Goal: Communication & Community: Share content

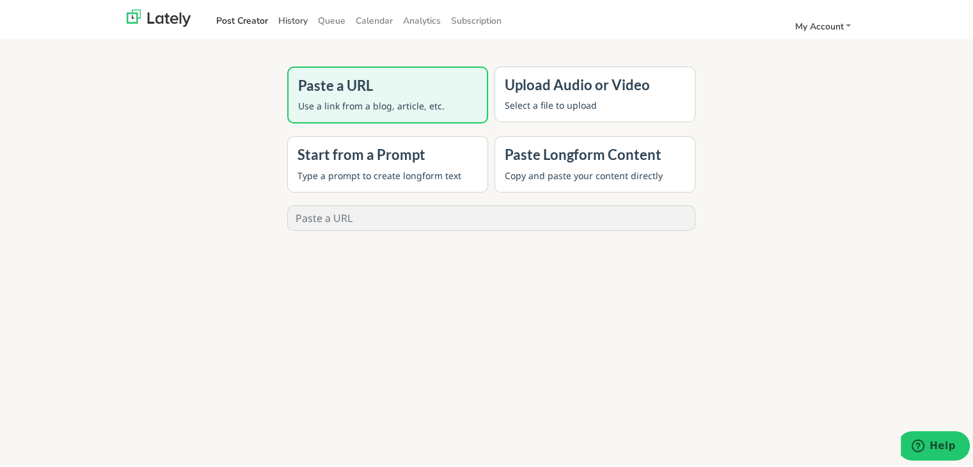
click at [275, 17] on link "History" at bounding box center [293, 18] width 40 height 21
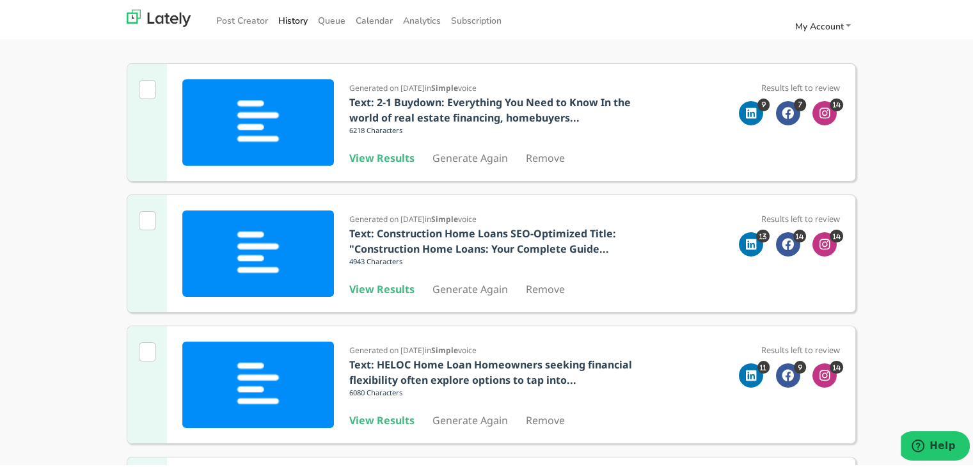
scroll to position [256, 0]
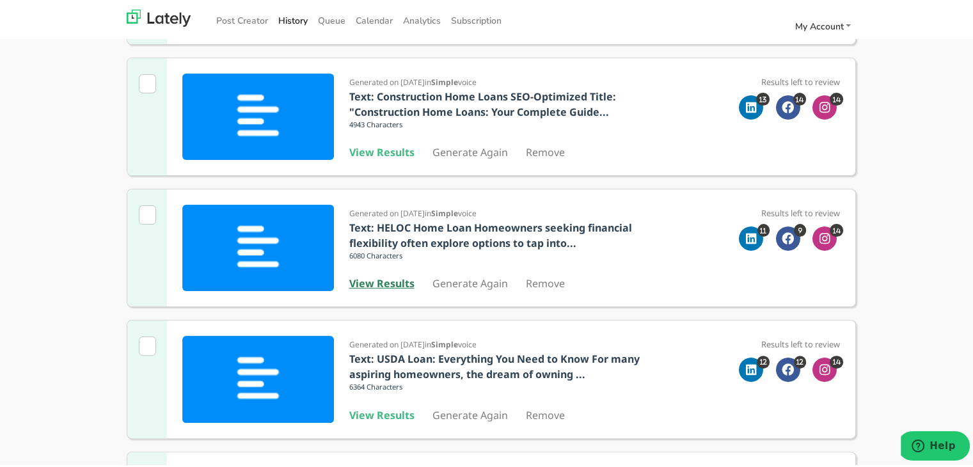
click at [381, 276] on b "View Results" at bounding box center [381, 281] width 65 height 14
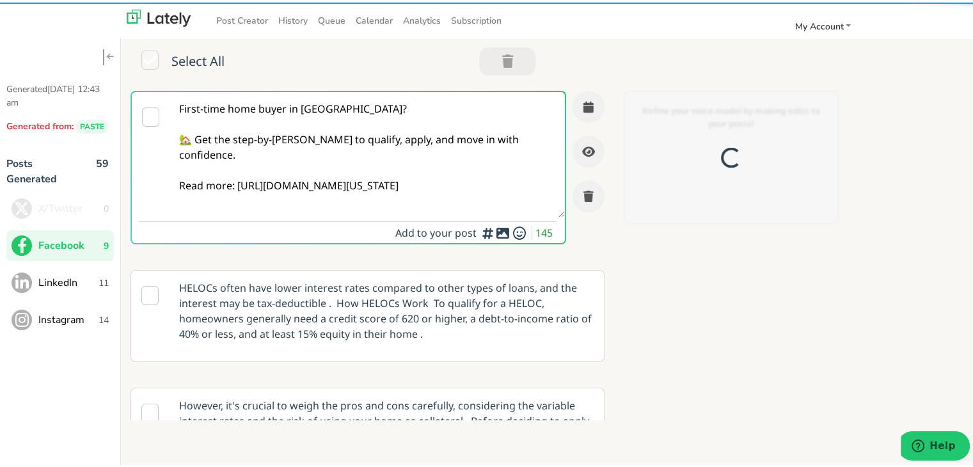
click at [361, 123] on textarea "First-time home buyer in [GEOGRAPHIC_DATA]? 🏡 Get the step-by-[PERSON_NAME] to …" at bounding box center [367, 152] width 394 height 125
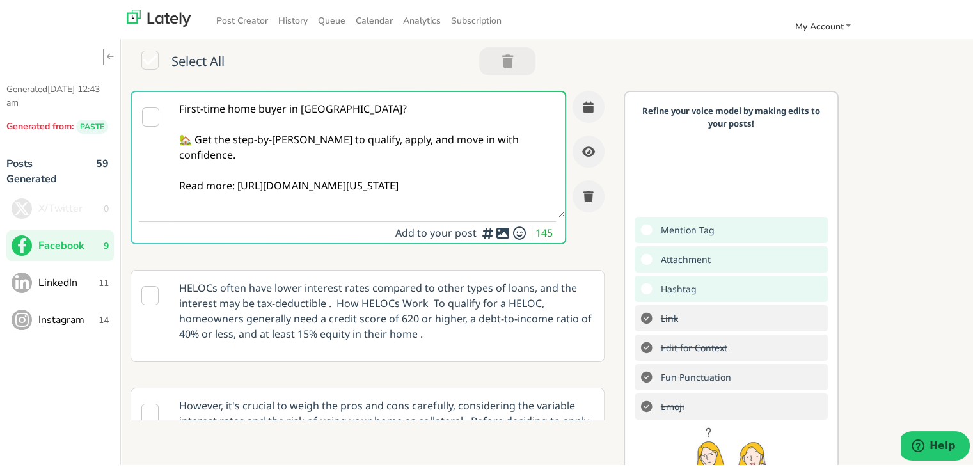
scroll to position [64, 0]
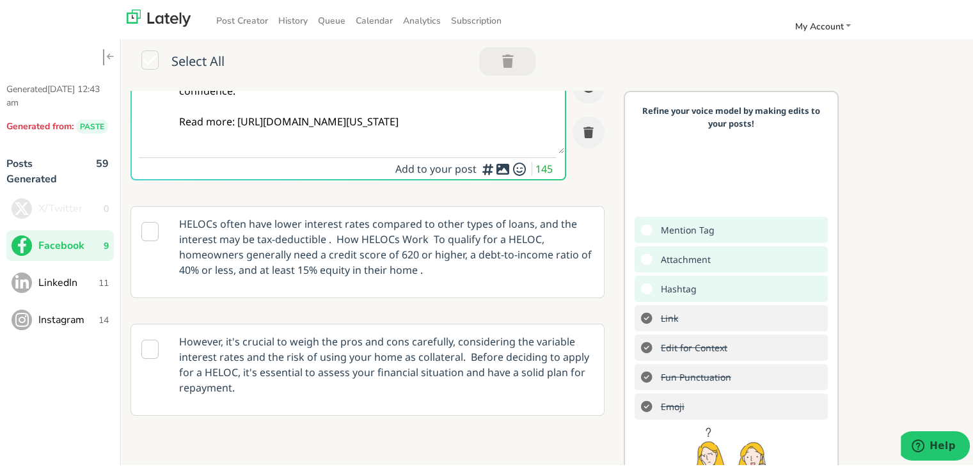
click at [361, 115] on textarea "First-time home buyer in [GEOGRAPHIC_DATA]? 🏡 Get the step-by-[PERSON_NAME] to …" at bounding box center [367, 88] width 394 height 125
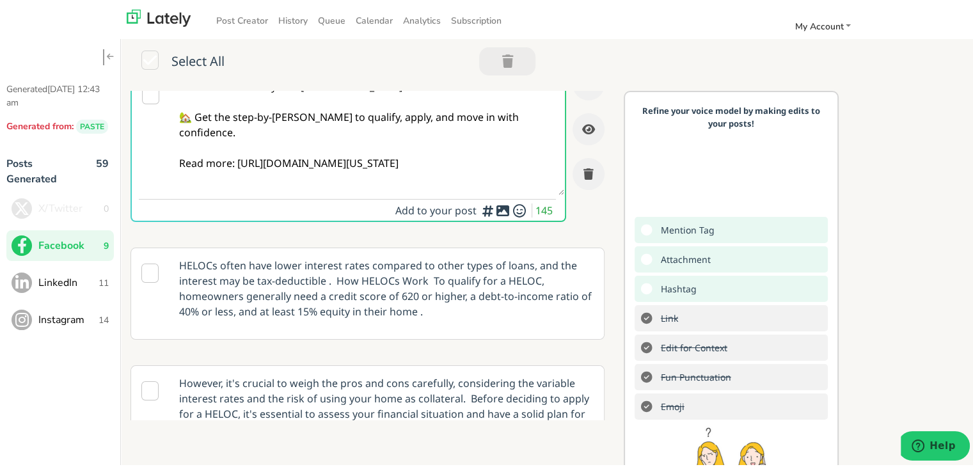
scroll to position [0, 0]
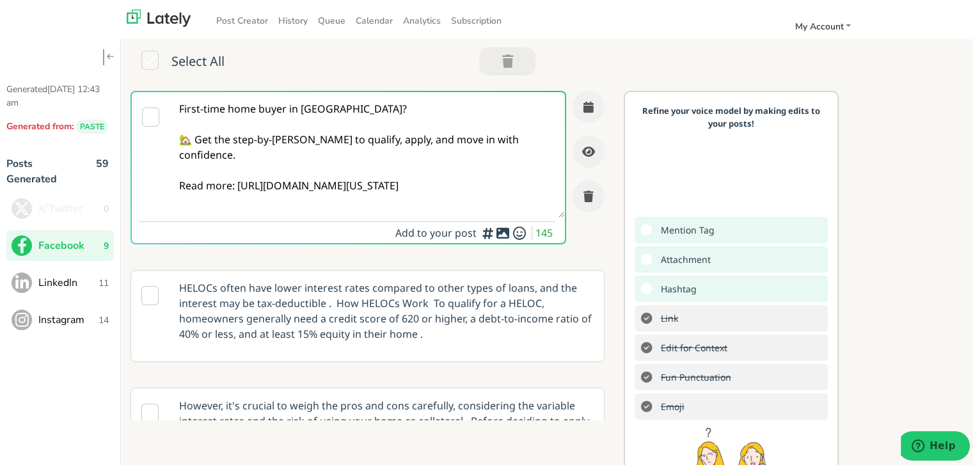
drag, startPoint x: 459, startPoint y: 188, endPoint x: 46, endPoint y: 74, distance: 428.1
click at [46, 74] on div "Generated [DATE] 12:43 am Generated from: PASTE Posts Generated 59 X/Twitter 0 …" at bounding box center [491, 288] width 983 height 557
click at [149, 131] on div at bounding box center [151, 165] width 38 height 151
drag, startPoint x: 173, startPoint y: 100, endPoint x: 489, endPoint y: 209, distance: 333.4
click at [489, 209] on textarea "First-time home buyer in [GEOGRAPHIC_DATA]? 🏡 Get the step-by-[PERSON_NAME] to …" at bounding box center [367, 152] width 394 height 125
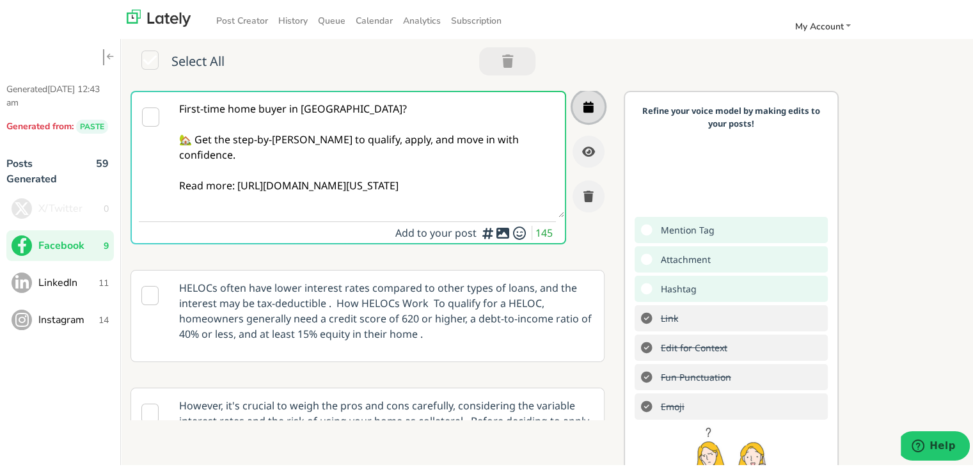
click at [583, 102] on icon "button" at bounding box center [588, 105] width 10 height 12
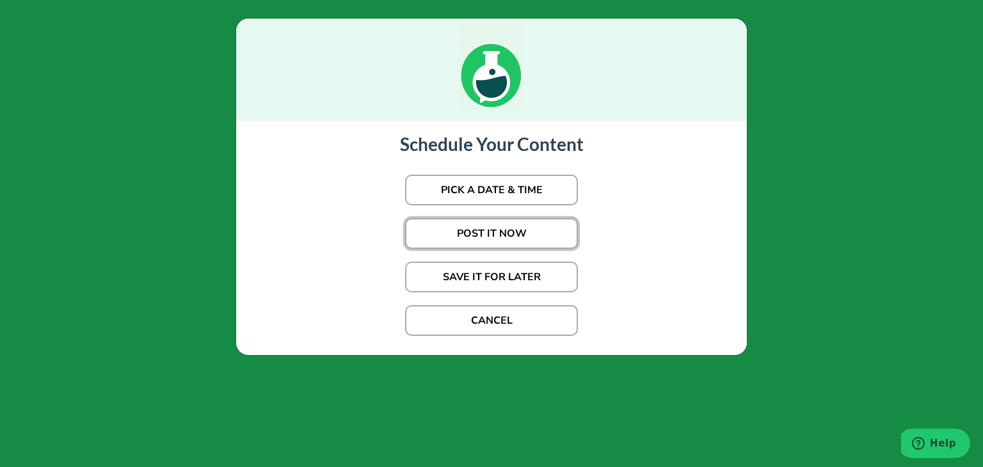
click at [497, 234] on button "POST IT NOW" at bounding box center [491, 233] width 173 height 31
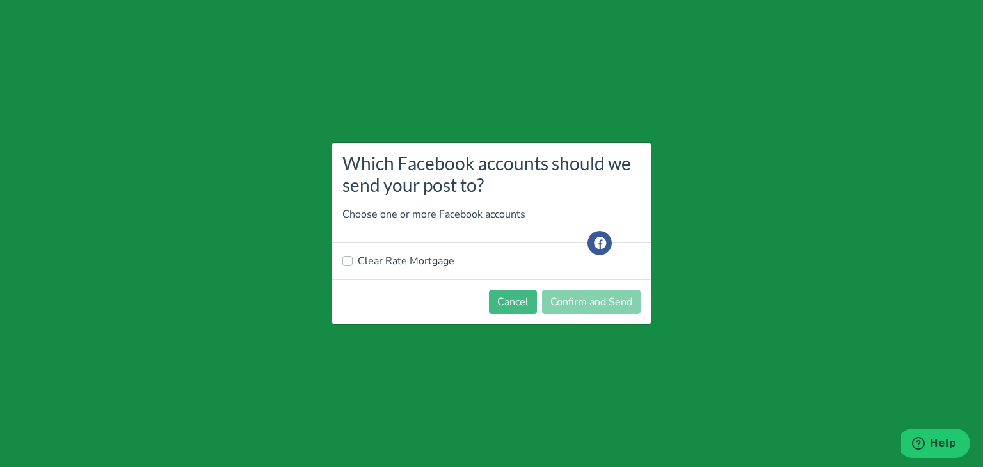
click at [385, 269] on div "Clear Rate Mortgage" at bounding box center [491, 261] width 319 height 36
click at [390, 260] on label "Clear Rate Mortgage" at bounding box center [406, 260] width 97 height 15
click at [352, 260] on input "Clear Rate Mortgage" at bounding box center [347, 259] width 10 height 13
checkbox input "true"
click at [594, 305] on button "Confirm and Send" at bounding box center [591, 302] width 99 height 24
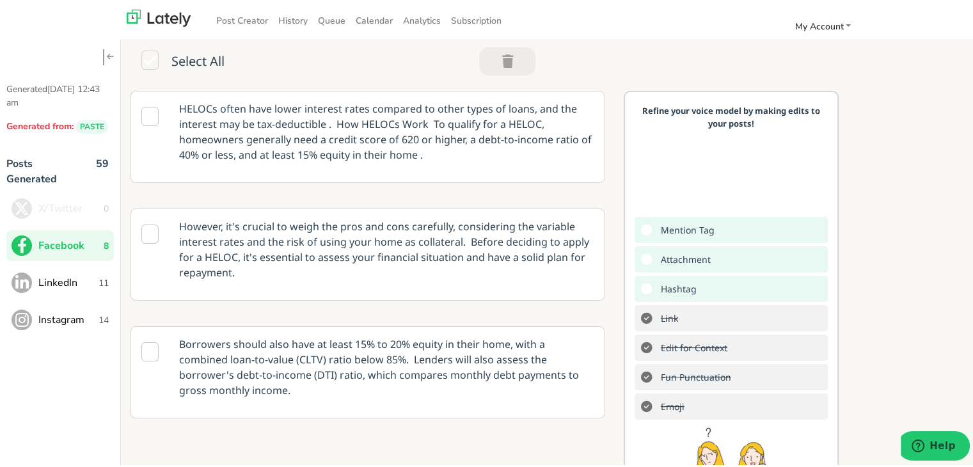
click at [59, 269] on button "LinkedIn 11" at bounding box center [59, 280] width 107 height 31
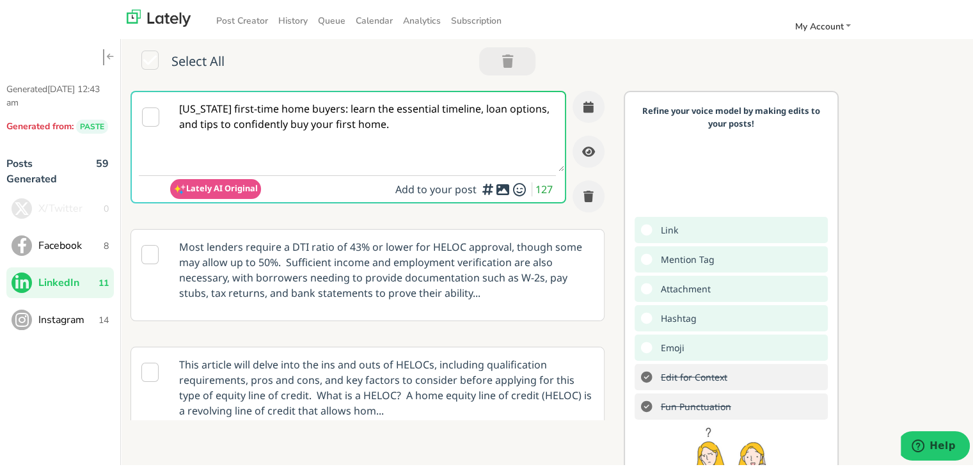
click at [389, 124] on textarea "[US_STATE] first-time home buyers: learn the essential timeline, loan options, …" at bounding box center [367, 129] width 394 height 79
paste textarea "Self-employed homebuyers in [US_STATE]: bridge loans may offer a path forward w…"
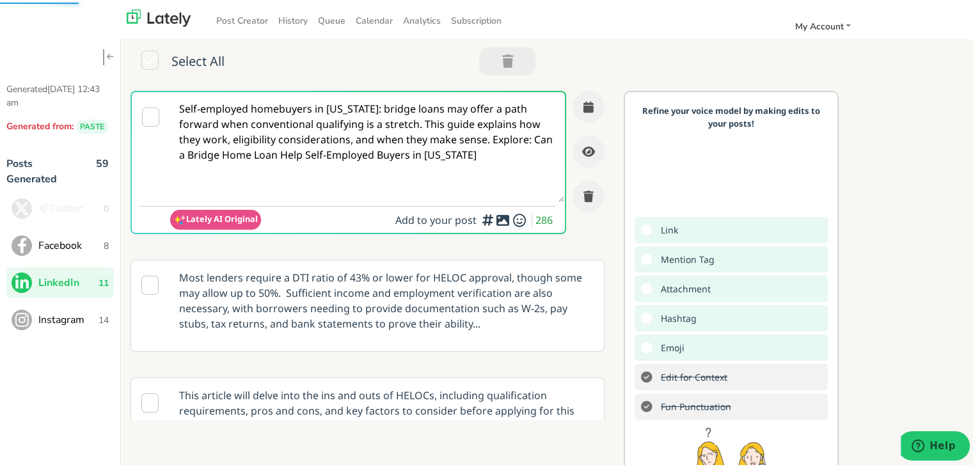
click at [423, 122] on textarea "Self-employed homebuyers in [US_STATE]: bridge loans may offer a path forward w…" at bounding box center [367, 145] width 394 height 110
click at [417, 122] on textarea "Self-employed homebuyers in [US_STATE]: bridge loans may offer a path forward w…" at bounding box center [367, 145] width 394 height 110
click at [422, 122] on textarea "Self-employed homebuyers in [US_STATE]: bridge loans may offer a path forward w…" at bounding box center [367, 145] width 394 height 110
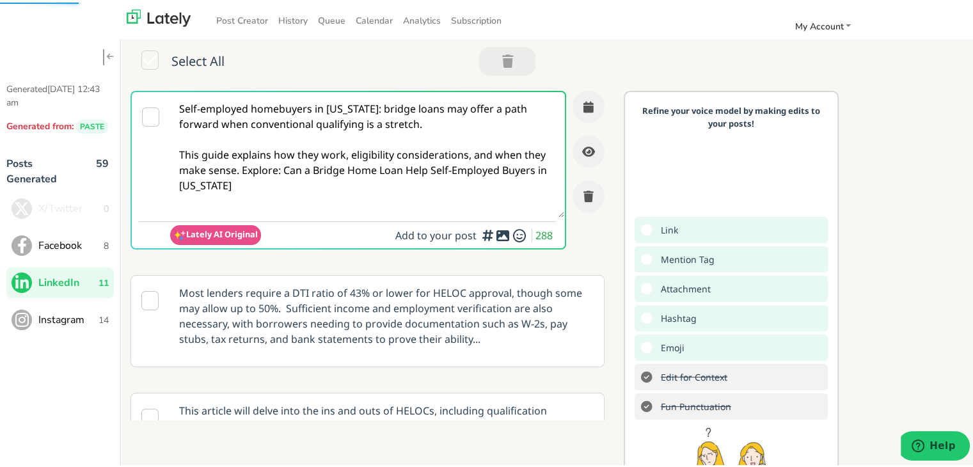
click at [266, 170] on textarea "Self-employed homebuyers in [US_STATE]: bridge loans may offer a path forward w…" at bounding box center [367, 152] width 394 height 125
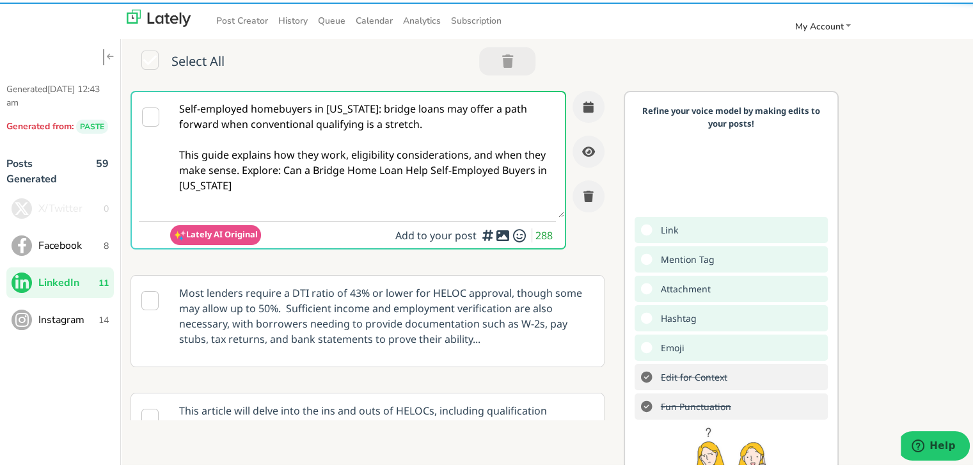
click at [264, 170] on textarea "Self-employed homebuyers in [US_STATE]: bridge loans may offer a path forward w…" at bounding box center [367, 152] width 394 height 125
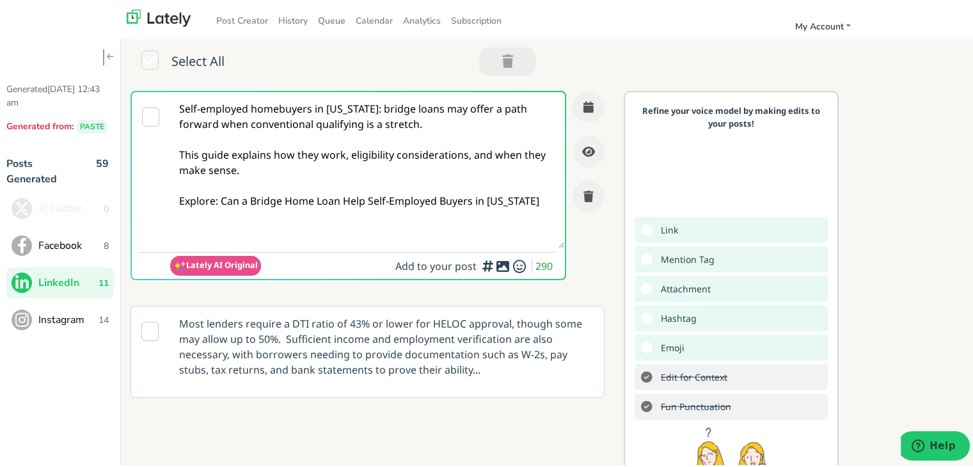
click at [352, 213] on textarea "Self-employed homebuyers in [US_STATE]: bridge loans may offer a path forward w…" at bounding box center [367, 168] width 394 height 156
drag, startPoint x: 331, startPoint y: 213, endPoint x: 218, endPoint y: 200, distance: 114.7
click at [218, 200] on textarea "Self-employed homebuyers in [US_STATE]: bridge loans may offer a path forward w…" at bounding box center [367, 168] width 394 height 156
paste textarea "[URL][DOMAIN_NAME]"
click at [401, 234] on textarea "Self-employed homebuyers in [US_STATE]: bridge loans may offer a path forward w…" at bounding box center [367, 168] width 394 height 156
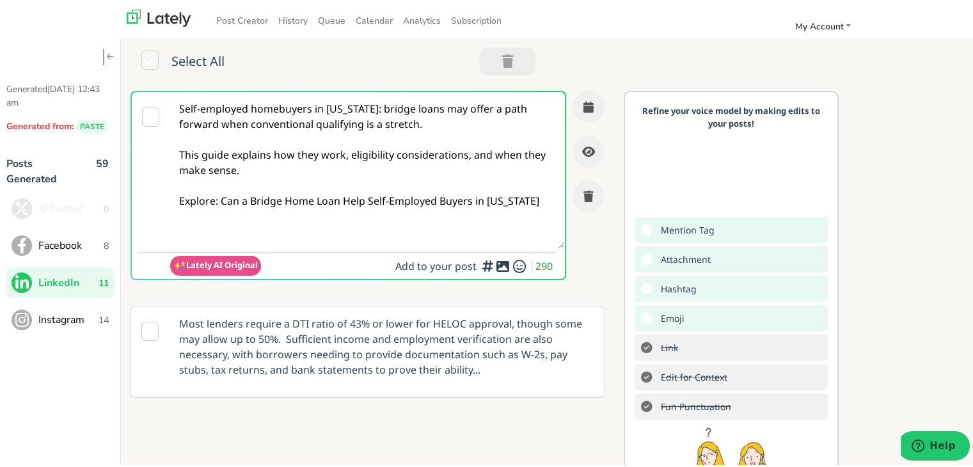
drag, startPoint x: 352, startPoint y: 217, endPoint x: 219, endPoint y: 202, distance: 133.9
click at [219, 202] on textarea "Self-employed homebuyers in [US_STATE]: bridge loans may offer a path forward w…" at bounding box center [367, 168] width 394 height 156
paste textarea "[URL][DOMAIN_NAME]"
type textarea "Self-employed homebuyers in [US_STATE]: bridge loans may offer a path forward w…"
click at [583, 104] on icon "button" at bounding box center [588, 105] width 10 height 12
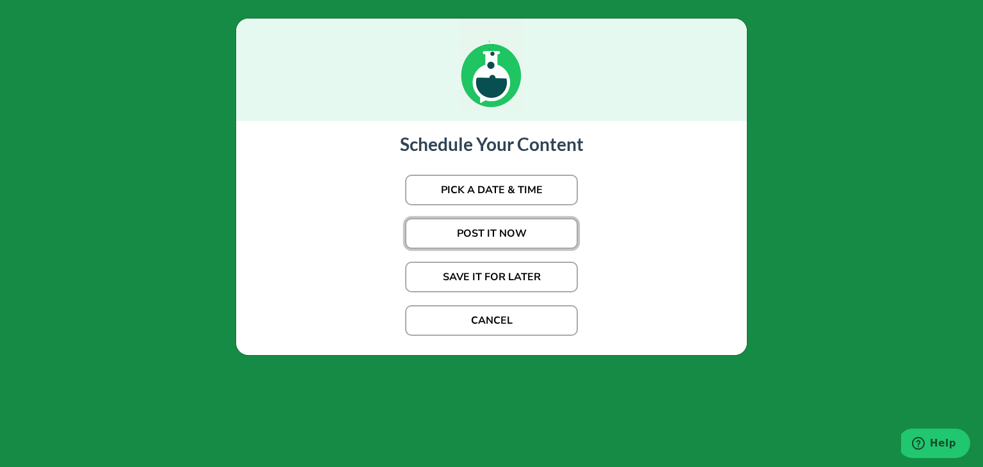
click at [496, 231] on button "POST IT NOW" at bounding box center [491, 233] width 173 height 31
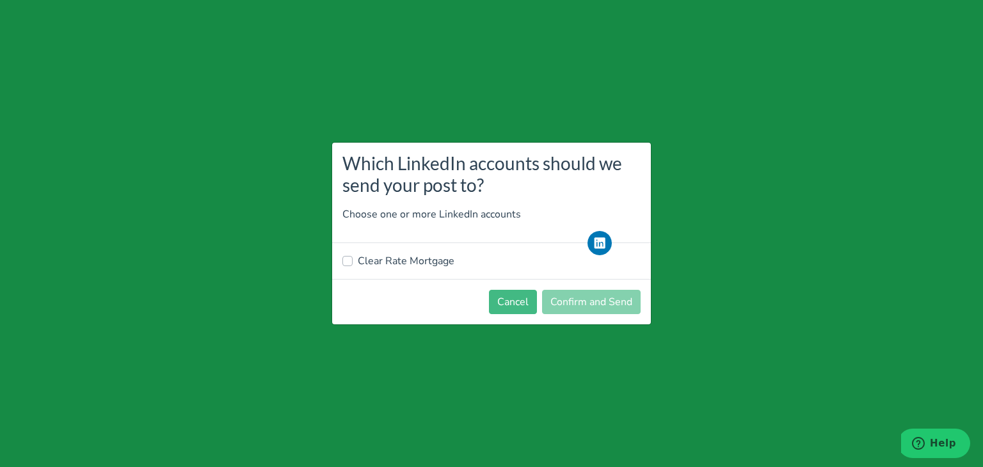
click at [418, 259] on label "Clear Rate Mortgage" at bounding box center [406, 260] width 97 height 15
click at [352, 259] on input "Clear Rate Mortgage" at bounding box center [347, 259] width 10 height 13
checkbox input "true"
click at [562, 300] on button "Confirm and Send" at bounding box center [591, 302] width 99 height 24
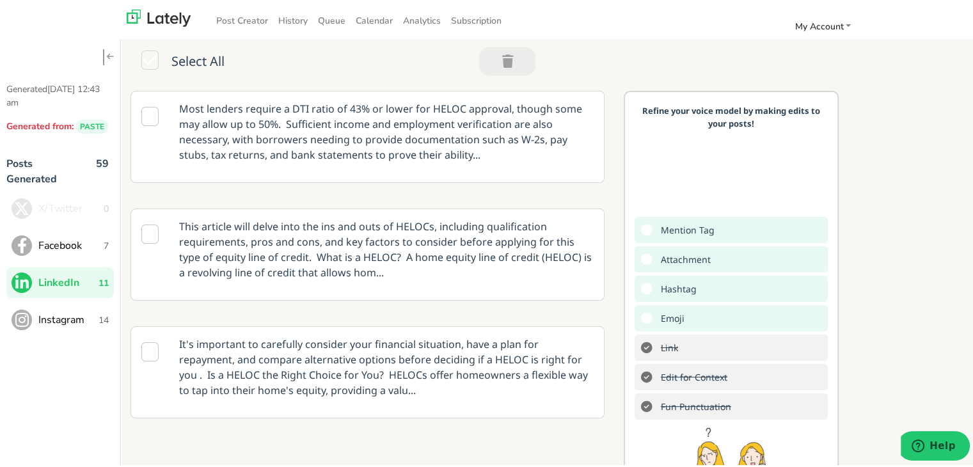
click at [90, 243] on span "Facebook" at bounding box center [70, 242] width 65 height 15
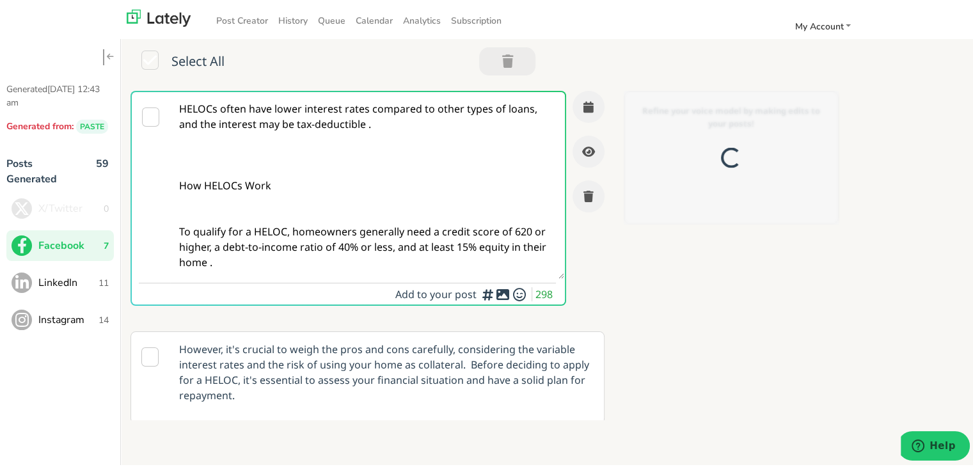
click at [368, 136] on textarea "HELOCs often have lower interest rates compared to other types of loans, and th…" at bounding box center [367, 183] width 394 height 187
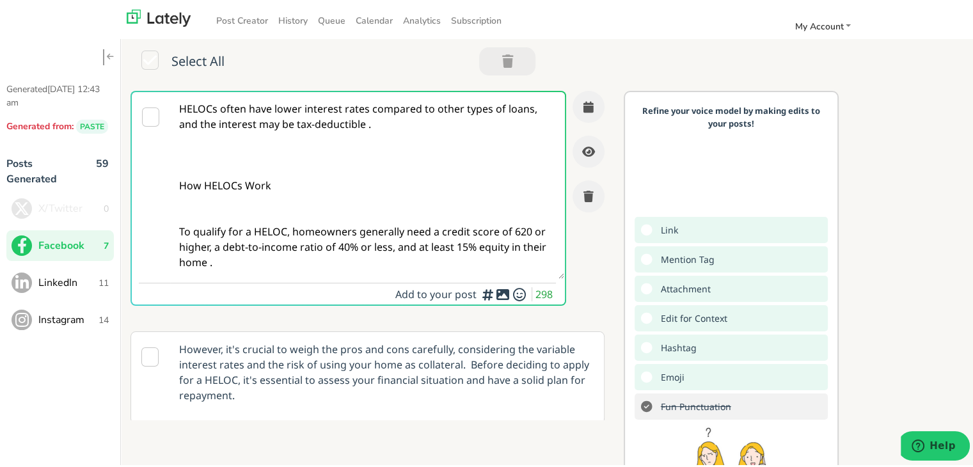
paste textarea "Self-employed in [US_STATE] and looking to buy a home? This guide breaks down w…"
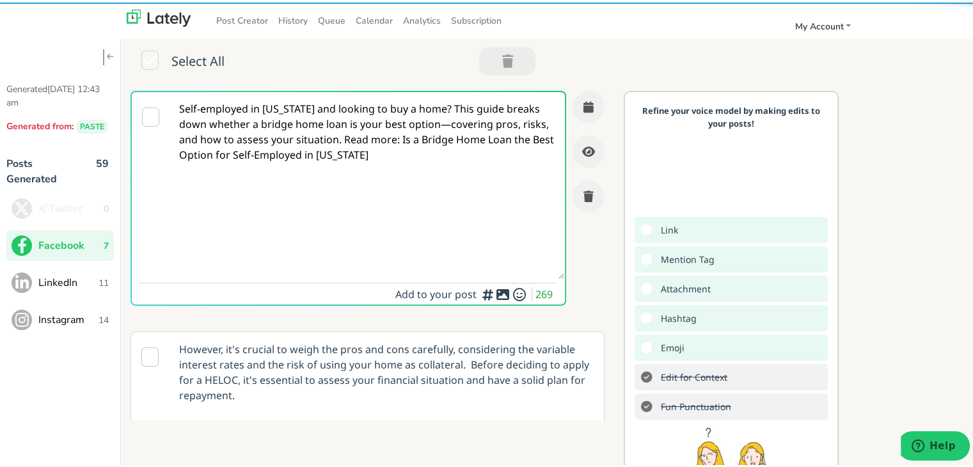
click at [478, 121] on textarea "Self-employed in [US_STATE] and looking to buy a home? This guide breaks down w…" at bounding box center [367, 183] width 394 height 187
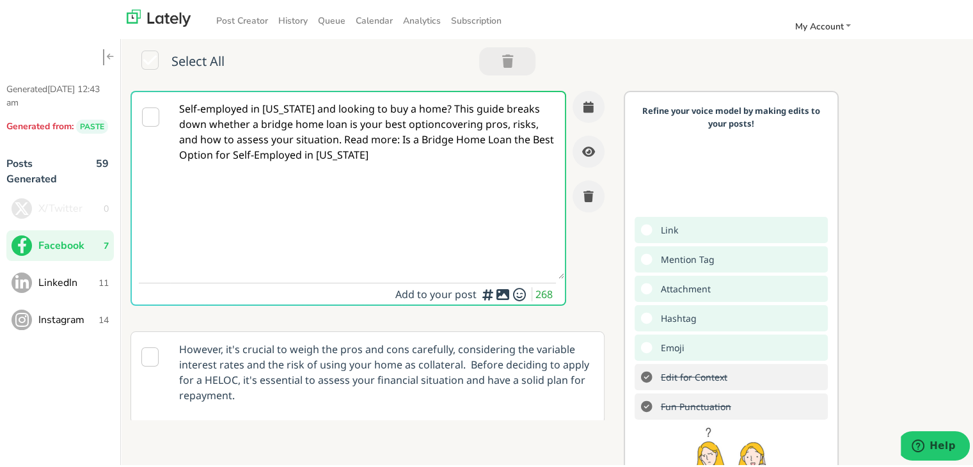
click at [473, 123] on textarea "Self-employed in [US_STATE] and looking to buy a home? This guide breaks down w…" at bounding box center [367, 183] width 394 height 187
click at [471, 124] on textarea "Self-employed in [US_STATE] and looking to buy a home? This guide breaks down w…" at bounding box center [367, 183] width 394 height 187
click at [470, 107] on textarea "Self-employed in [US_STATE] and looking to buy a home? This guide breaks down w…" at bounding box center [367, 183] width 394 height 187
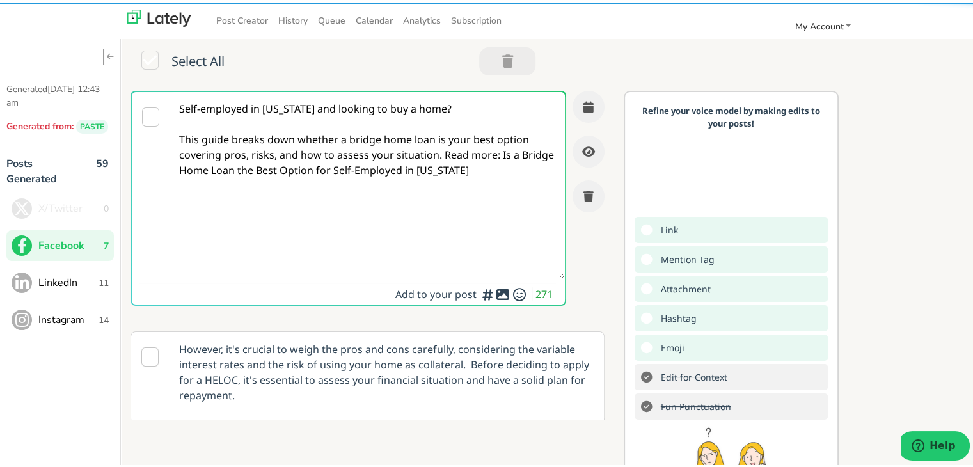
click at [438, 161] on textarea "Self-employed in [US_STATE] and looking to buy a home? This guide breaks down w…" at bounding box center [367, 183] width 394 height 187
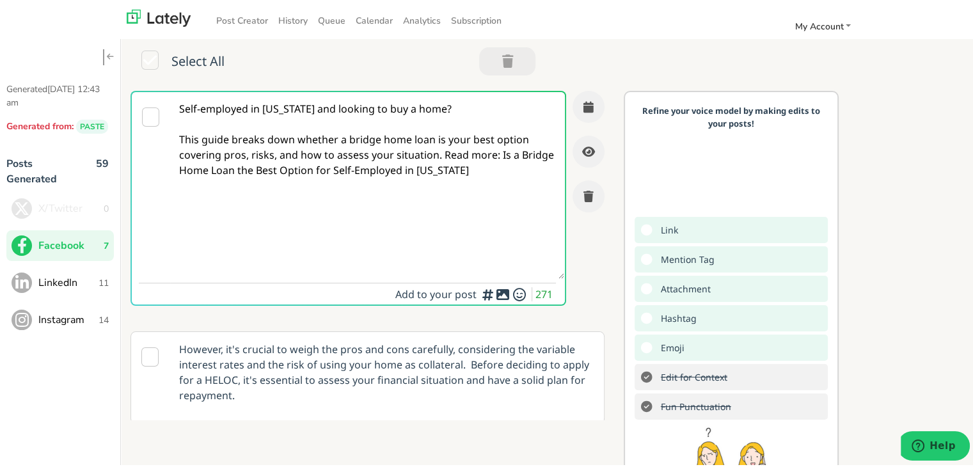
click at [437, 154] on textarea "Self-employed in [US_STATE] and looking to buy a home? This guide breaks down w…" at bounding box center [367, 183] width 394 height 187
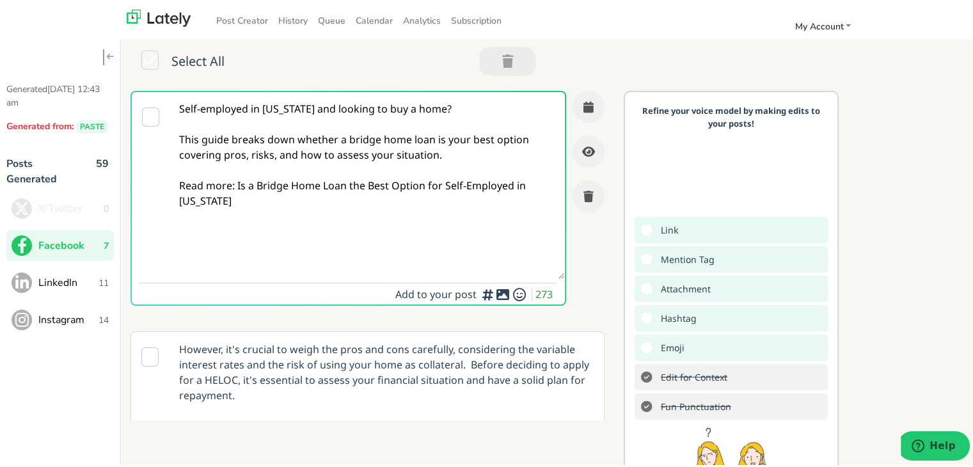
drag, startPoint x: 356, startPoint y: 208, endPoint x: 236, endPoint y: 185, distance: 122.5
click at [236, 185] on textarea "Self-employed in [US_STATE] and looking to buy a home? This guide breaks down w…" at bounding box center [367, 183] width 394 height 187
paste textarea "[URL][DOMAIN_NAME]"
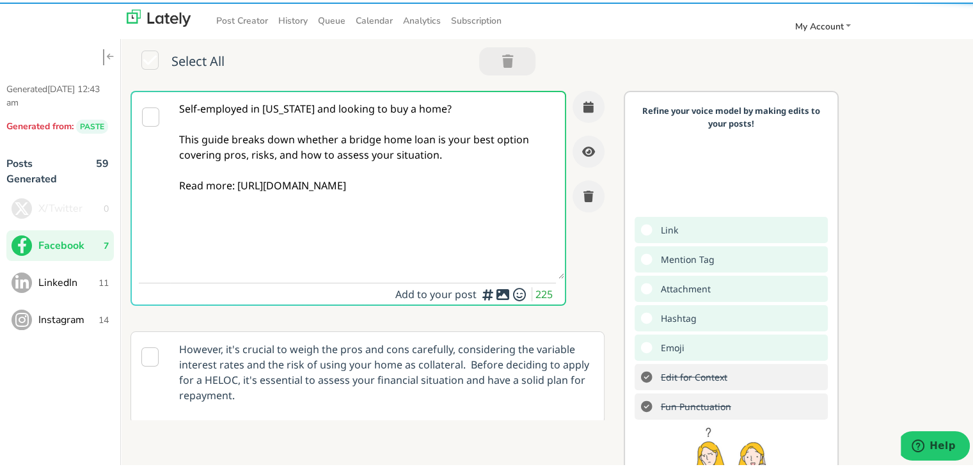
drag, startPoint x: 486, startPoint y: 197, endPoint x: 150, endPoint y: 100, distance: 349.7
click at [150, 100] on div "Self-employed in [US_STATE] and looking to buy a home? This guide breaks down w…" at bounding box center [349, 195] width 436 height 215
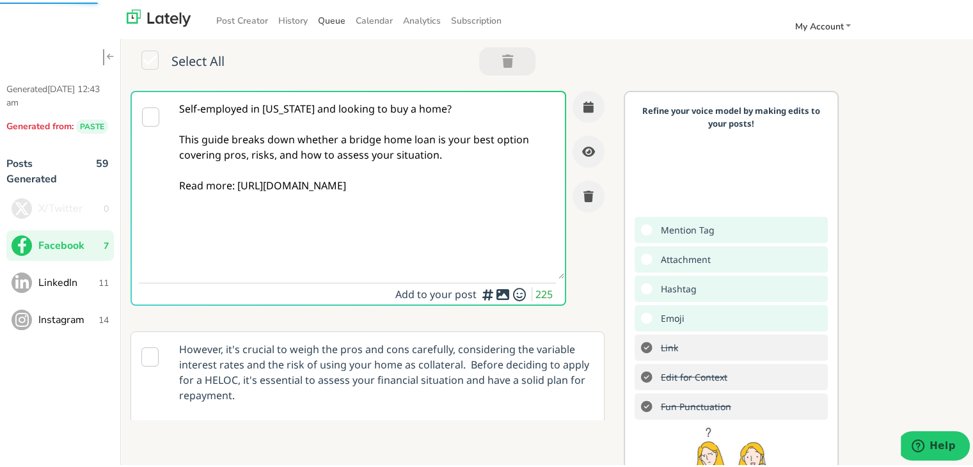
type textarea "Self-employed in [US_STATE] and looking to buy a home? This guide breaks down w…"
click at [583, 108] on icon "button" at bounding box center [588, 105] width 10 height 12
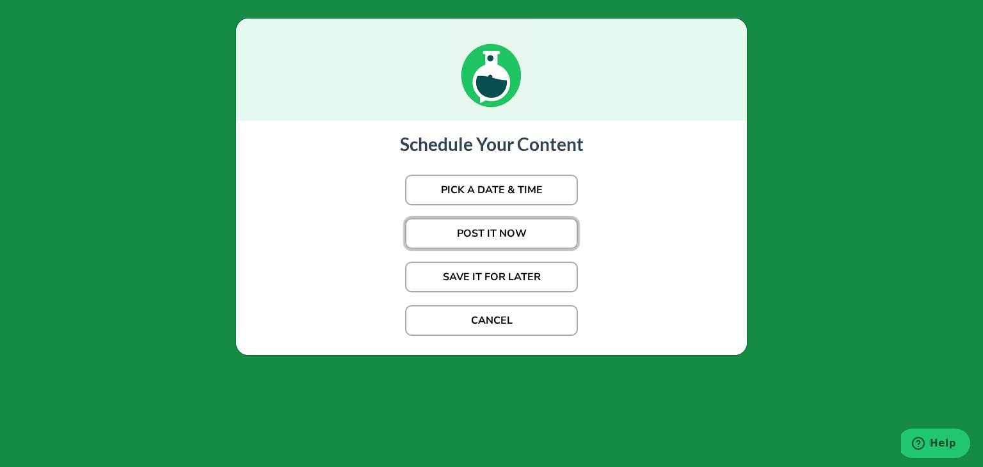
click at [469, 235] on button "POST IT NOW" at bounding box center [491, 233] width 173 height 31
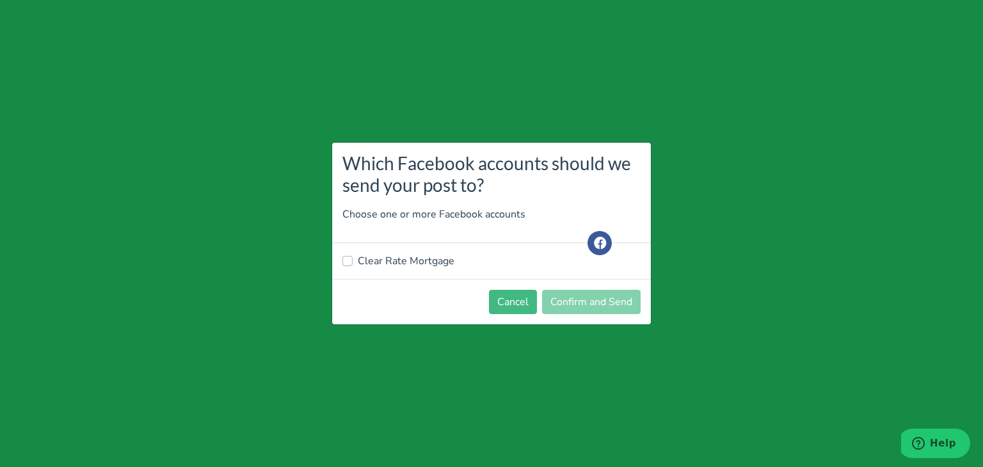
click at [422, 259] on label "Clear Rate Mortgage" at bounding box center [406, 260] width 97 height 15
click at [352, 259] on input "Clear Rate Mortgage" at bounding box center [347, 259] width 10 height 13
checkbox input "true"
click at [583, 300] on button "Confirm and Send" at bounding box center [591, 302] width 99 height 24
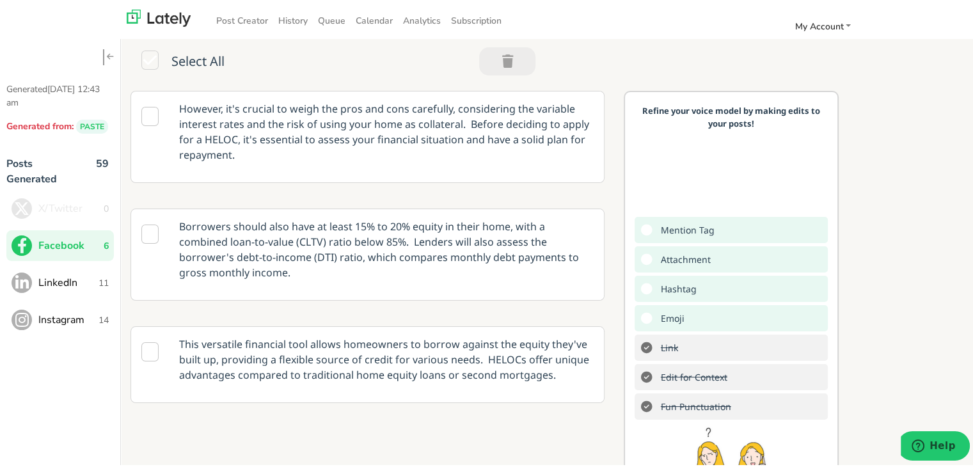
click at [58, 285] on span "LinkedIn" at bounding box center [68, 280] width 60 height 15
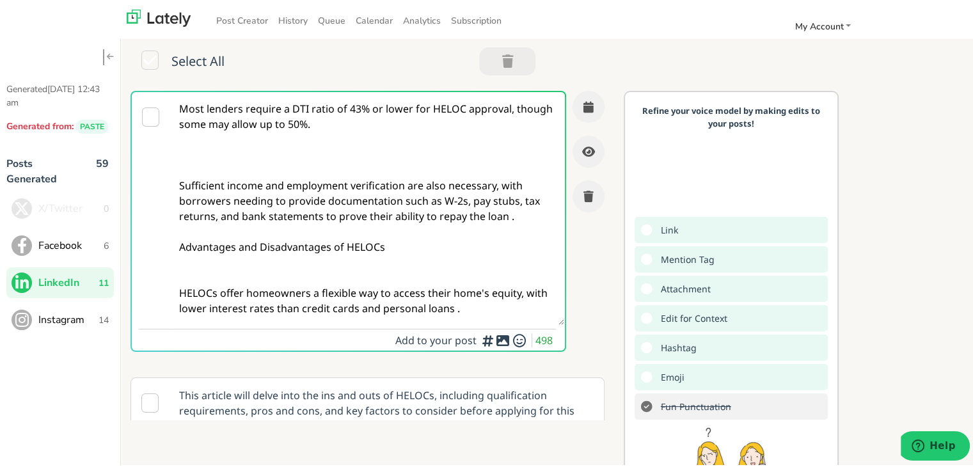
paste textarea "For self-employed buyers in [US_STATE], choosing the right loan can be tricky. …"
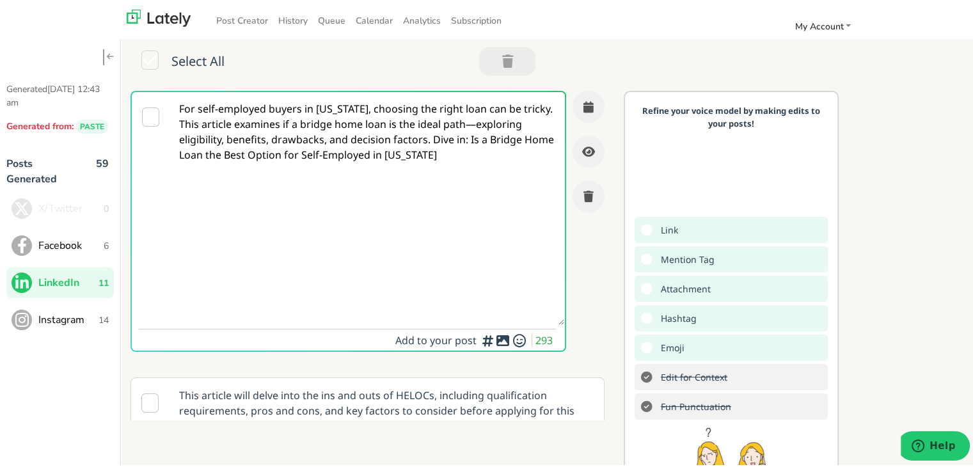
click at [508, 122] on textarea "For self-employed buyers in [US_STATE], choosing the right loan can be tricky. …" at bounding box center [367, 206] width 394 height 233
click at [479, 144] on textarea "For self-employed buyers in [US_STATE], choosing the right loan can be tricky. …" at bounding box center [367, 206] width 394 height 233
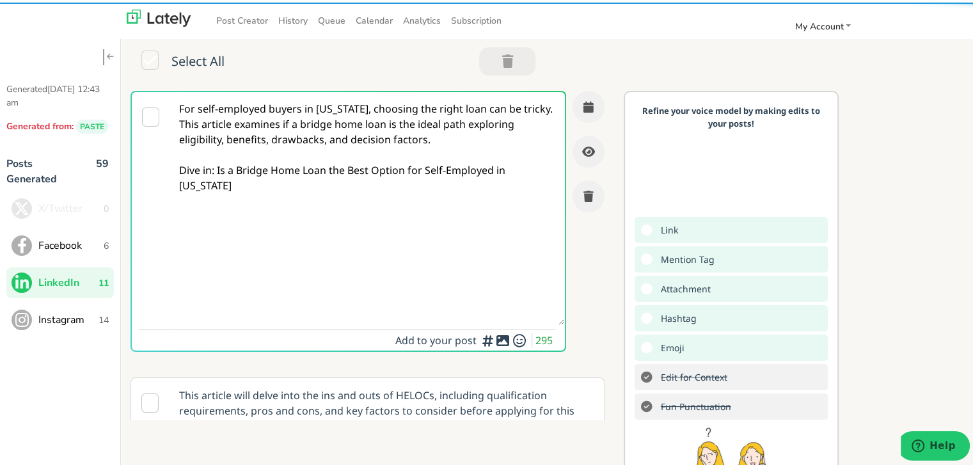
click at [210, 123] on textarea "For self-employed buyers in [US_STATE], choosing the right loan can be tricky. …" at bounding box center [367, 206] width 394 height 233
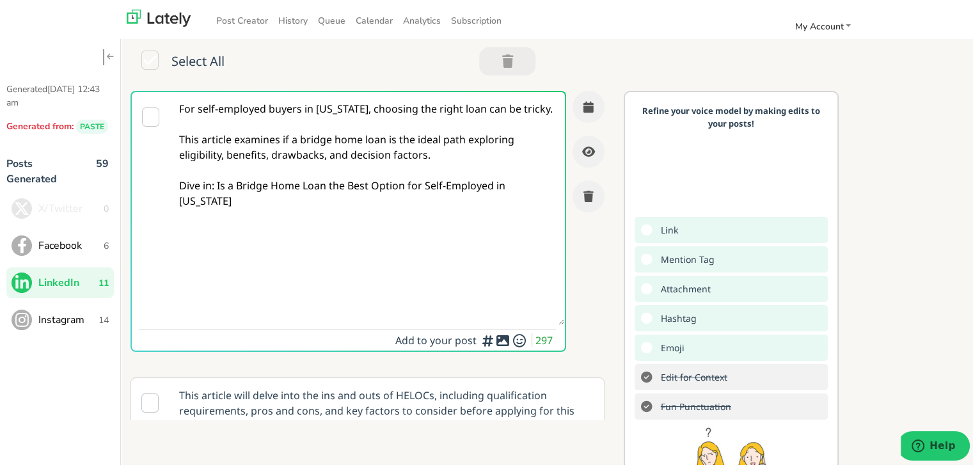
drag, startPoint x: 231, startPoint y: 219, endPoint x: 217, endPoint y: 203, distance: 21.8
click at [217, 203] on textarea "For self-employed buyers in [US_STATE], choosing the right loan can be tricky. …" at bounding box center [367, 206] width 394 height 233
paste textarea "[URL][DOMAIN_NAME]"
type textarea "For self-employed buyers in [US_STATE], choosing the right loan can be tricky. …"
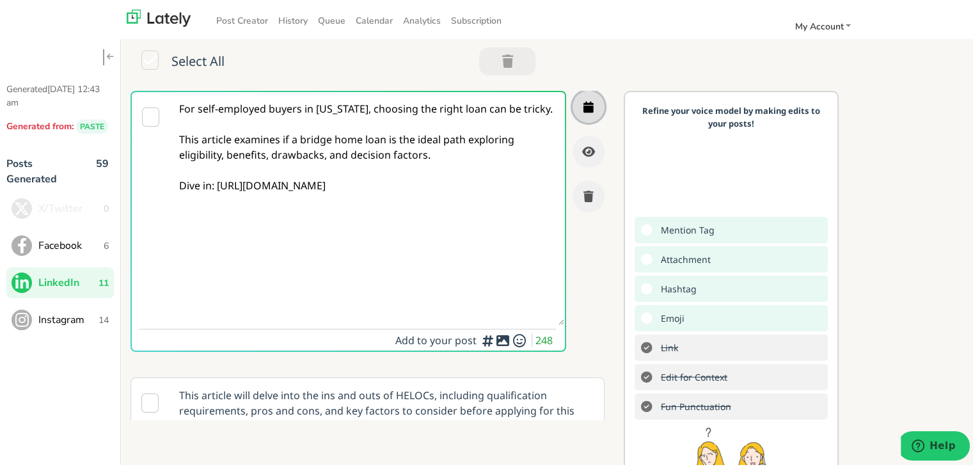
click at [581, 94] on button "button" at bounding box center [589, 104] width 32 height 32
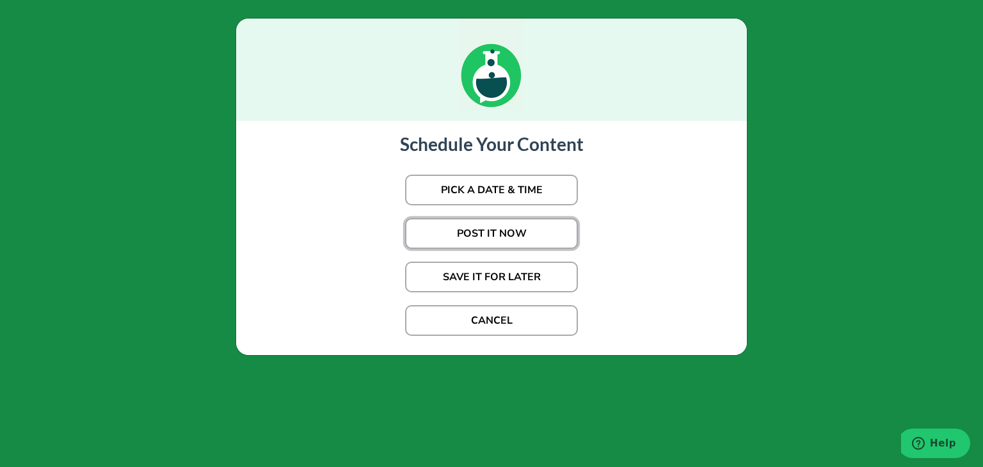
click at [539, 241] on button "POST IT NOW" at bounding box center [491, 233] width 173 height 31
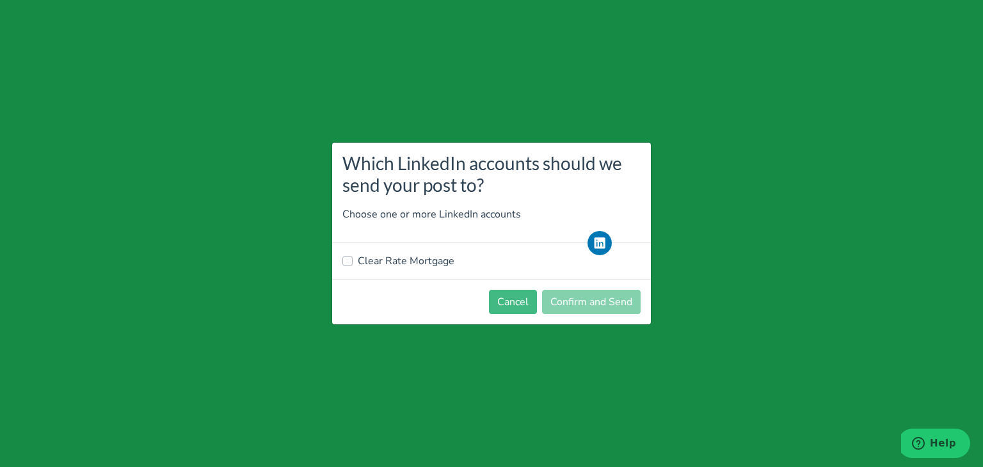
click at [395, 260] on label "Clear Rate Mortgage" at bounding box center [406, 260] width 97 height 15
click at [352, 260] on input "Clear Rate Mortgage" at bounding box center [347, 259] width 10 height 13
checkbox input "true"
click at [609, 299] on button "Confirm and Send" at bounding box center [591, 302] width 99 height 24
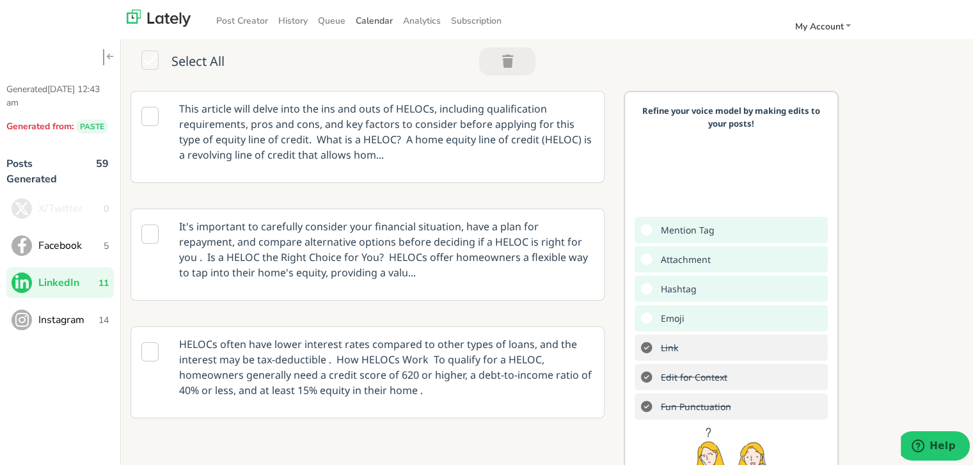
click at [367, 17] on span "Calendar" at bounding box center [374, 18] width 37 height 12
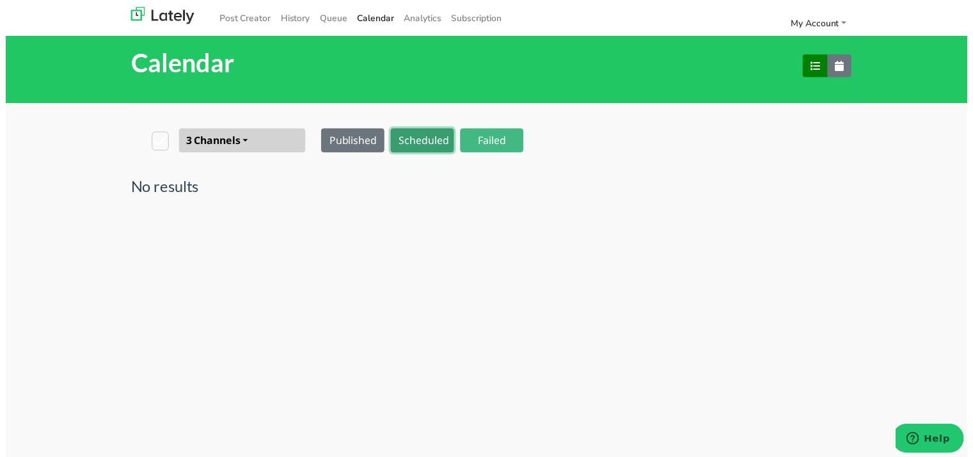
click at [399, 153] on button "Scheduled" at bounding box center [422, 142] width 64 height 24
click at [340, 23] on link "Queue" at bounding box center [332, 18] width 38 height 21
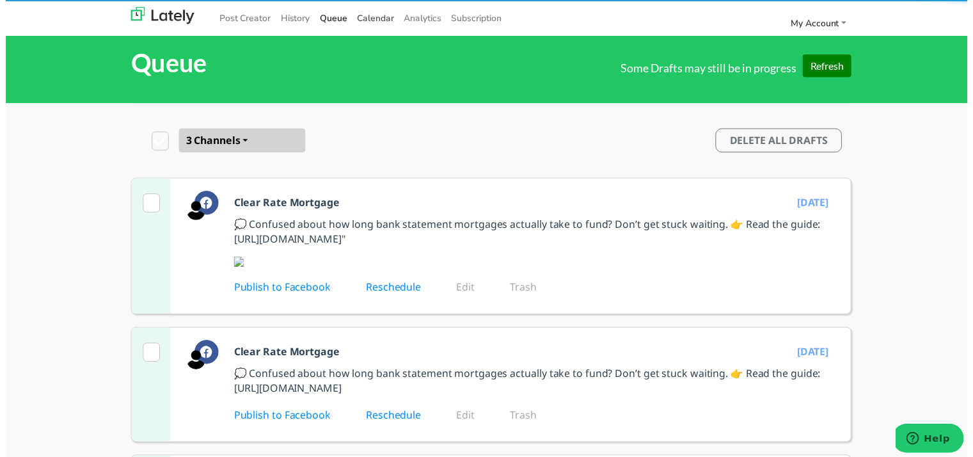
click at [369, 19] on span "Calendar" at bounding box center [374, 18] width 37 height 12
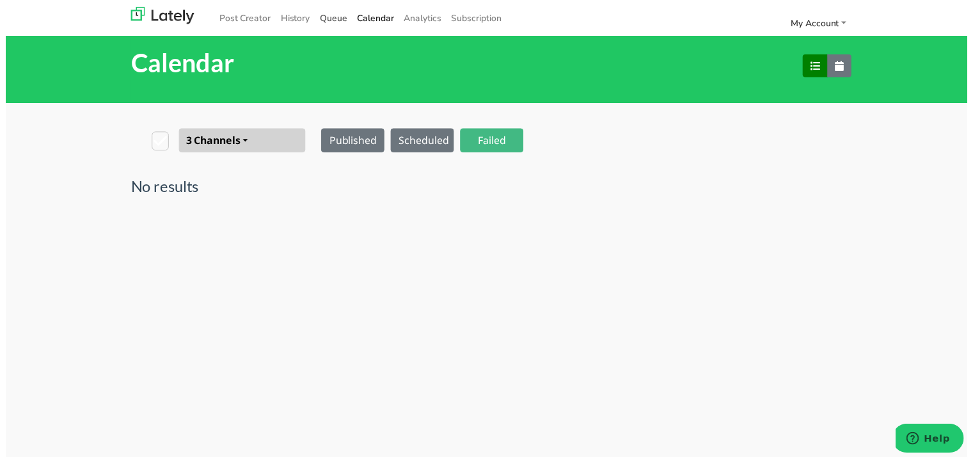
click at [319, 16] on link "Queue" at bounding box center [332, 18] width 38 height 21
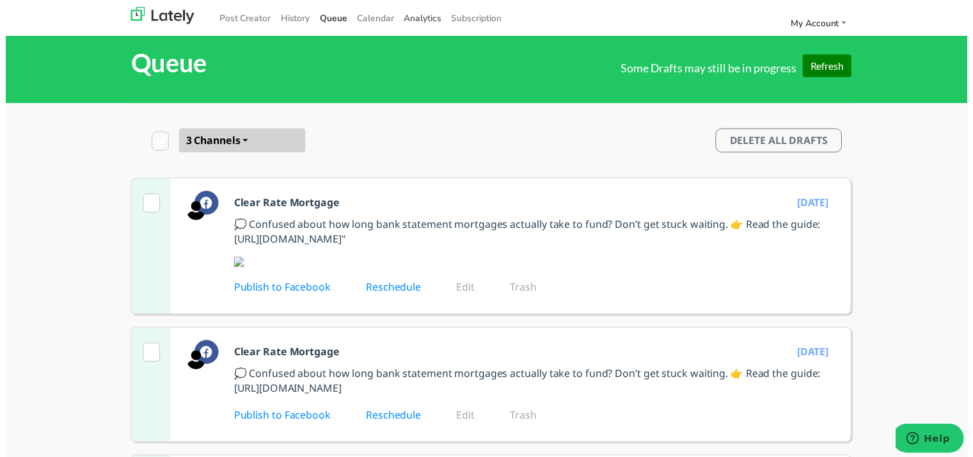
click at [430, 16] on link "Analytics" at bounding box center [422, 18] width 48 height 21
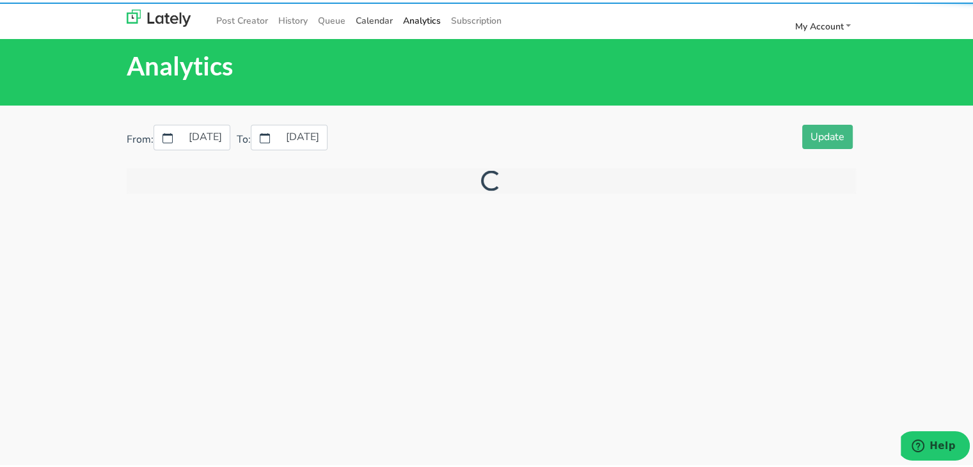
click at [374, 17] on span "Calendar" at bounding box center [374, 18] width 37 height 12
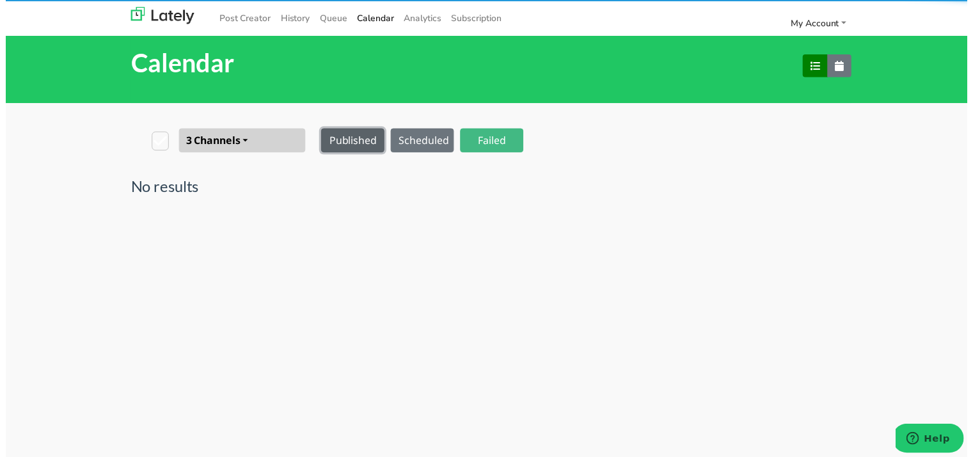
click at [368, 134] on button "Published" at bounding box center [351, 142] width 64 height 24
click at [425, 146] on button "Scheduled" at bounding box center [422, 142] width 64 height 24
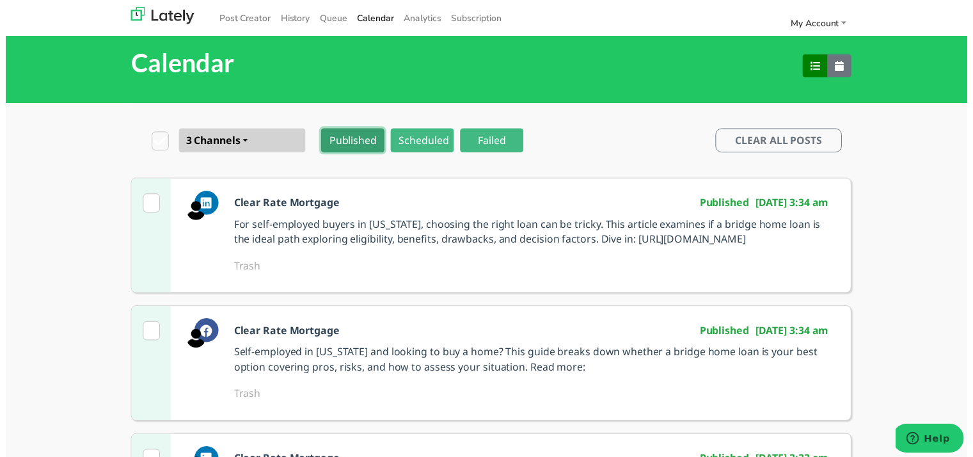
click at [345, 146] on button "Published" at bounding box center [351, 142] width 64 height 24
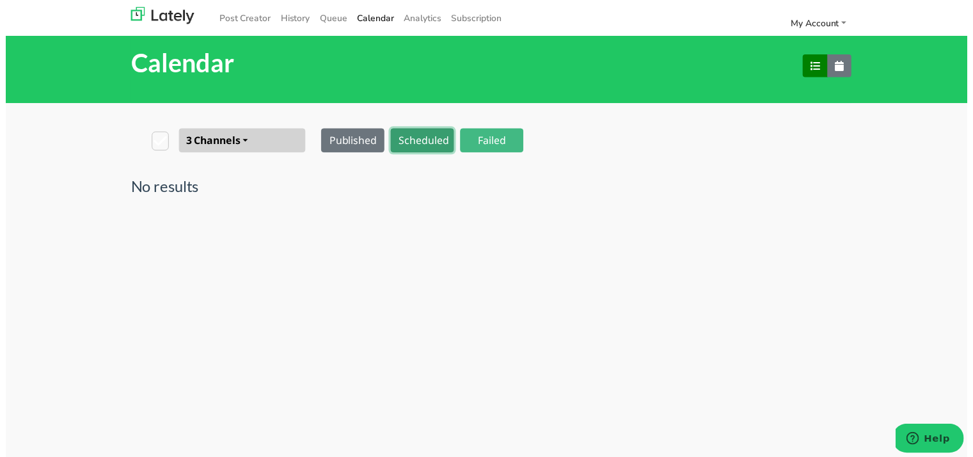
click at [420, 138] on button "Scheduled" at bounding box center [422, 142] width 64 height 24
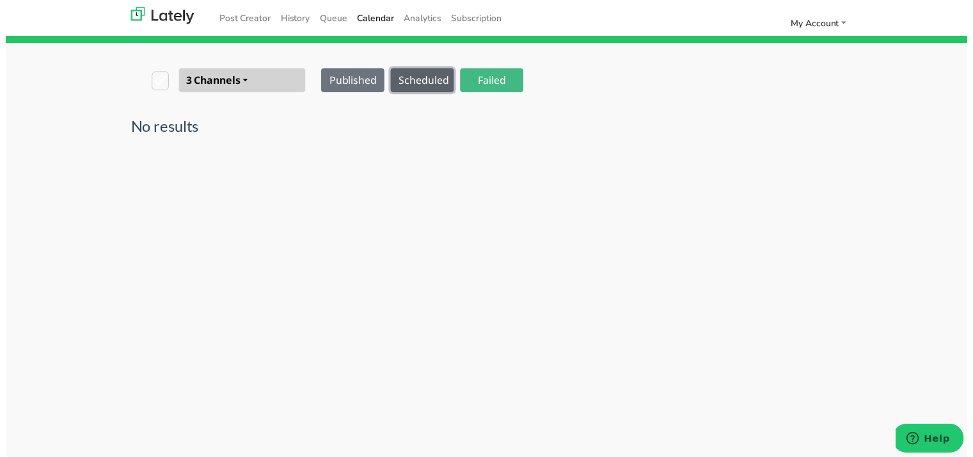
scroll to position [70, 0]
click at [363, 75] on button "Published" at bounding box center [351, 81] width 64 height 24
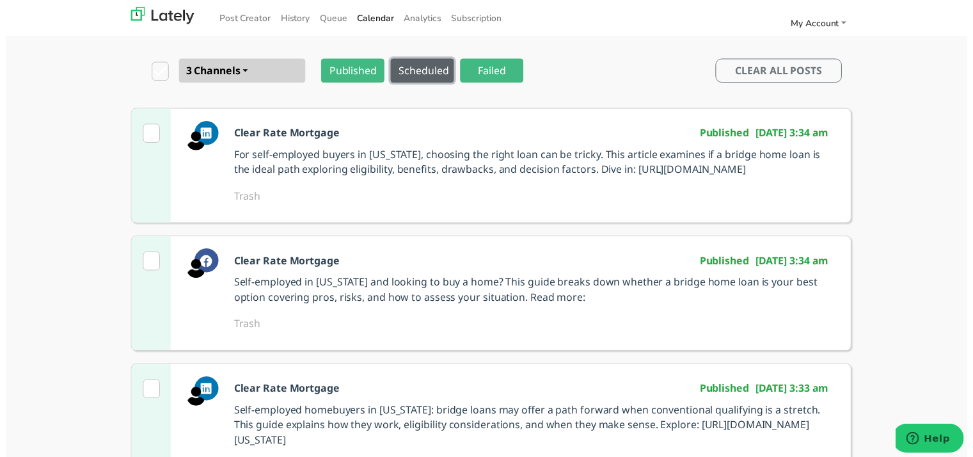
click at [409, 65] on button "Scheduled" at bounding box center [422, 71] width 64 height 24
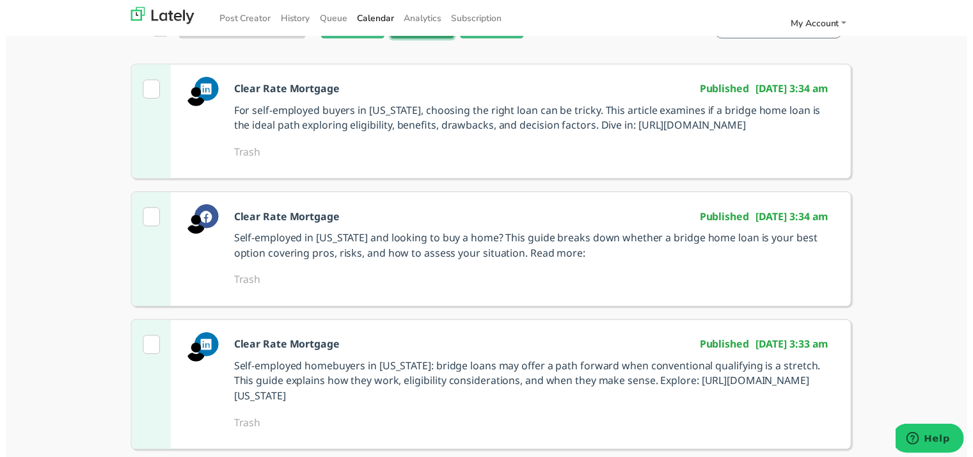
scroll to position [198, 0]
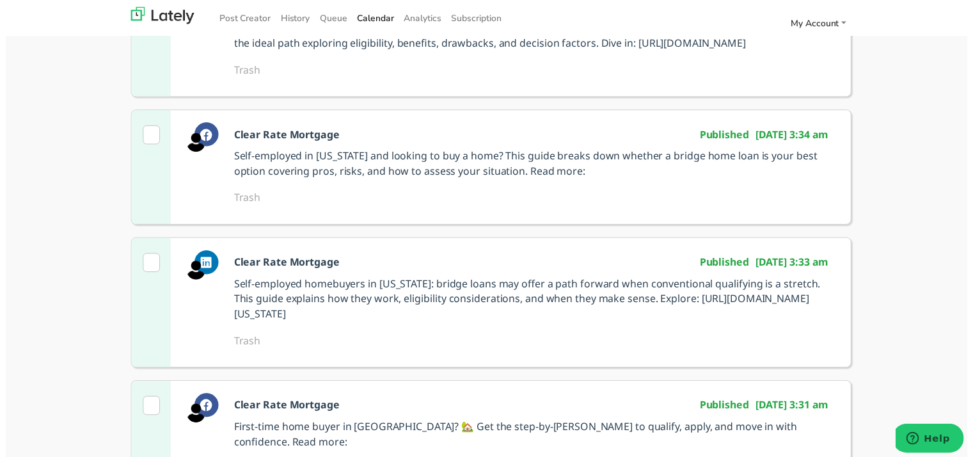
click at [348, 287] on div "Clear Rate Mortgage Published [DATE] 3:33 am Self-employed homebuyers in [US_ST…" at bounding box center [543, 306] width 624 height 131
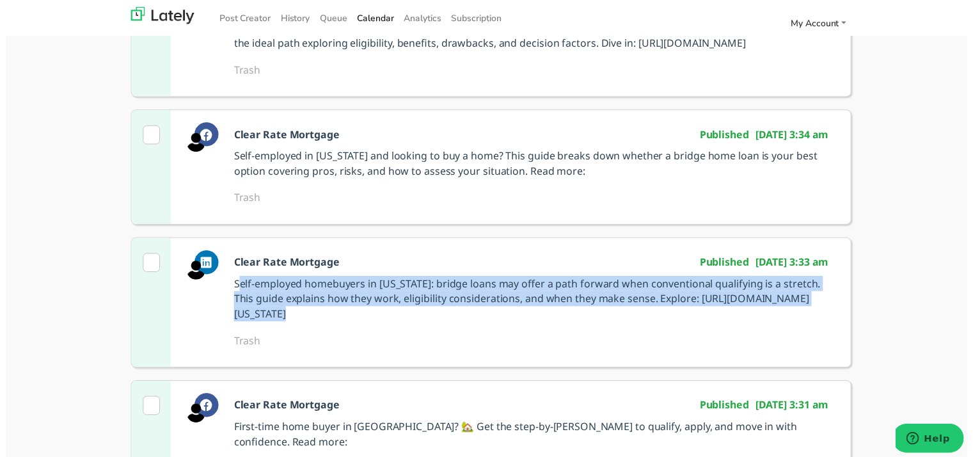
click at [348, 287] on div "Clear Rate Mortgage Published [DATE] 3:33 am Self-employed homebuyers in [US_ST…" at bounding box center [543, 306] width 624 height 131
copy p "Self-employed homebuyers in [US_STATE]: bridge loans may offer a path forward w…"
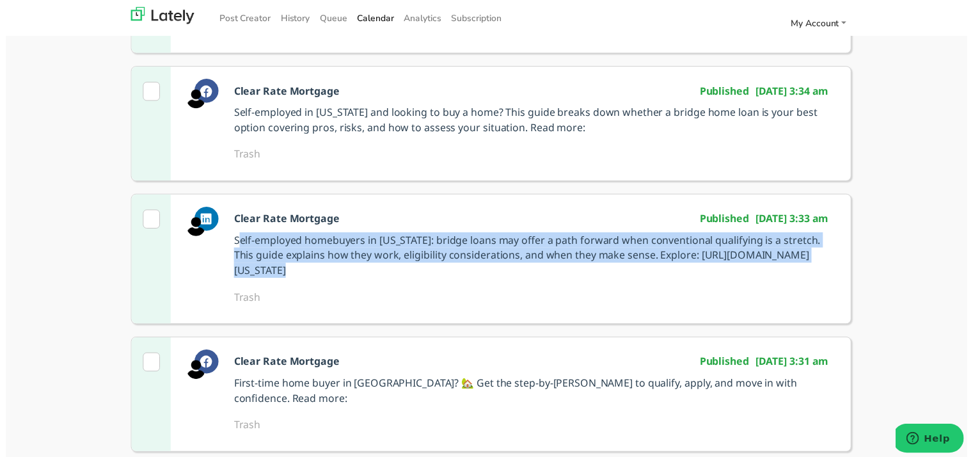
scroll to position [326, 0]
